Goal: Task Accomplishment & Management: Complete application form

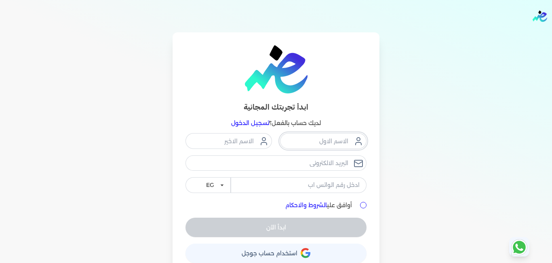
click at [325, 141] on input "text" at bounding box center [323, 140] width 86 height 15
type input "ش"
type input "ahmed"
click at [237, 141] on input "text" at bounding box center [228, 140] width 86 height 15
type input "sayed"
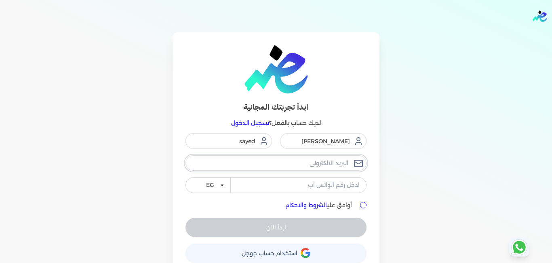
click at [333, 166] on input "email" at bounding box center [275, 162] width 181 height 15
click at [324, 160] on input "email" at bounding box center [275, 162] width 181 height 15
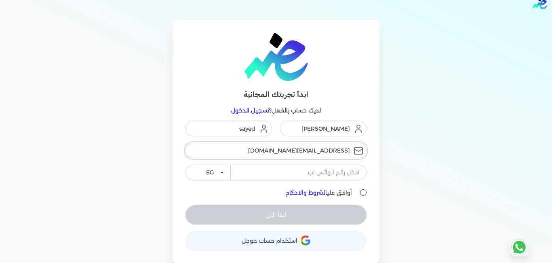
scroll to position [13, 0]
type input "ahmedacountant90@gmail.com"
click at [276, 240] on span "استخدام حساب جوجل" at bounding box center [270, 240] width 56 height 6
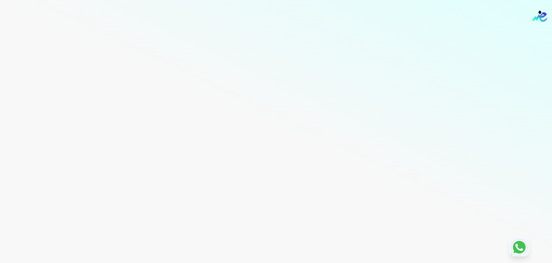
click at [274, 146] on div "Toggle Navigation الاسعار العمولات مساعدة خدمة العملاء دليل المستخدم تسجيل الدخ…" at bounding box center [276, 131] width 552 height 263
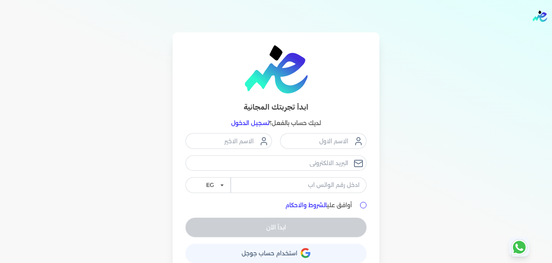
click at [343, 88] on link at bounding box center [275, 69] width 181 height 48
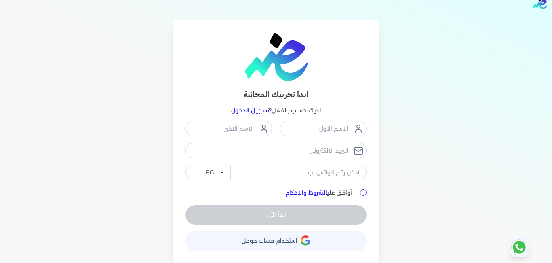
scroll to position [13, 0]
click at [365, 193] on input "أوافق علي الشروط والاحكام" at bounding box center [363, 192] width 6 height 6
checkbox input "true"
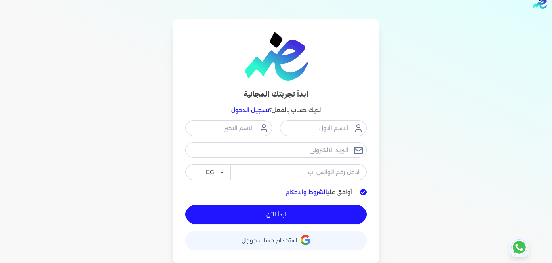
click at [261, 240] on span "استخدام حساب جوجل" at bounding box center [270, 240] width 56 height 6
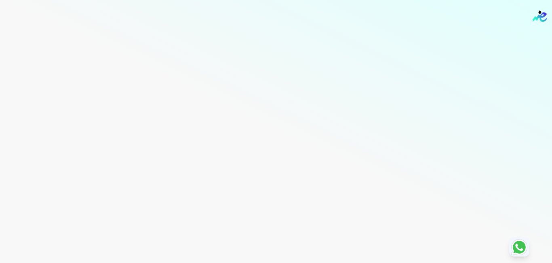
click at [59, 70] on div "Toggle Navigation الاسعار العمولات مساعدة خدمة العملاء دليل المستخدم تسجيل الدخ…" at bounding box center [276, 131] width 552 height 263
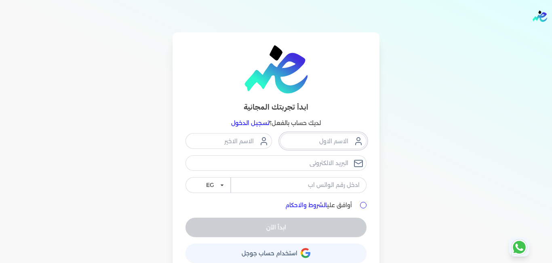
click at [312, 139] on input "text" at bounding box center [323, 140] width 86 height 15
type input "[PERSON_NAME]"
click at [230, 145] on input "text" at bounding box center [228, 140] width 86 height 15
type input "sayed"
click at [315, 162] on input "email" at bounding box center [275, 162] width 181 height 15
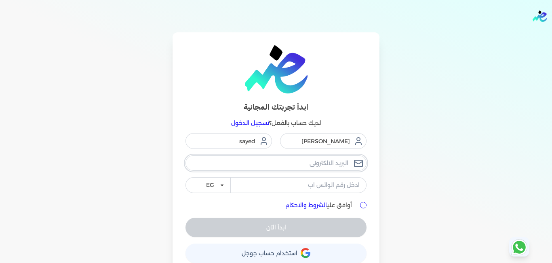
type input "[EMAIL_ADDRESS][DOMAIN_NAME]"
click at [287, 185] on input "tel" at bounding box center [299, 184] width 136 height 15
type input "01005753810"
click at [364, 205] on input "أوافق علي الشروط والاحكام" at bounding box center [363, 205] width 6 height 6
checkbox input "true"
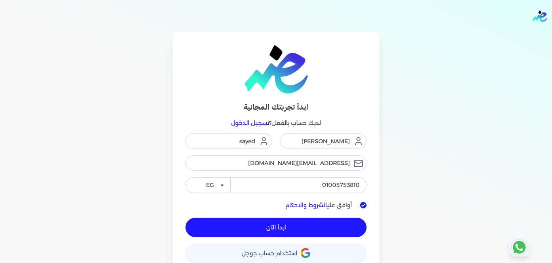
click at [305, 223] on button "ابدأ الآن" at bounding box center [275, 226] width 181 height 19
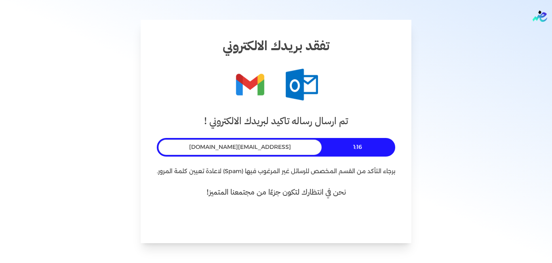
click at [293, 218] on button "العودة للتسجيل" at bounding box center [276, 216] width 76 height 19
